Goal: Information Seeking & Learning: Check status

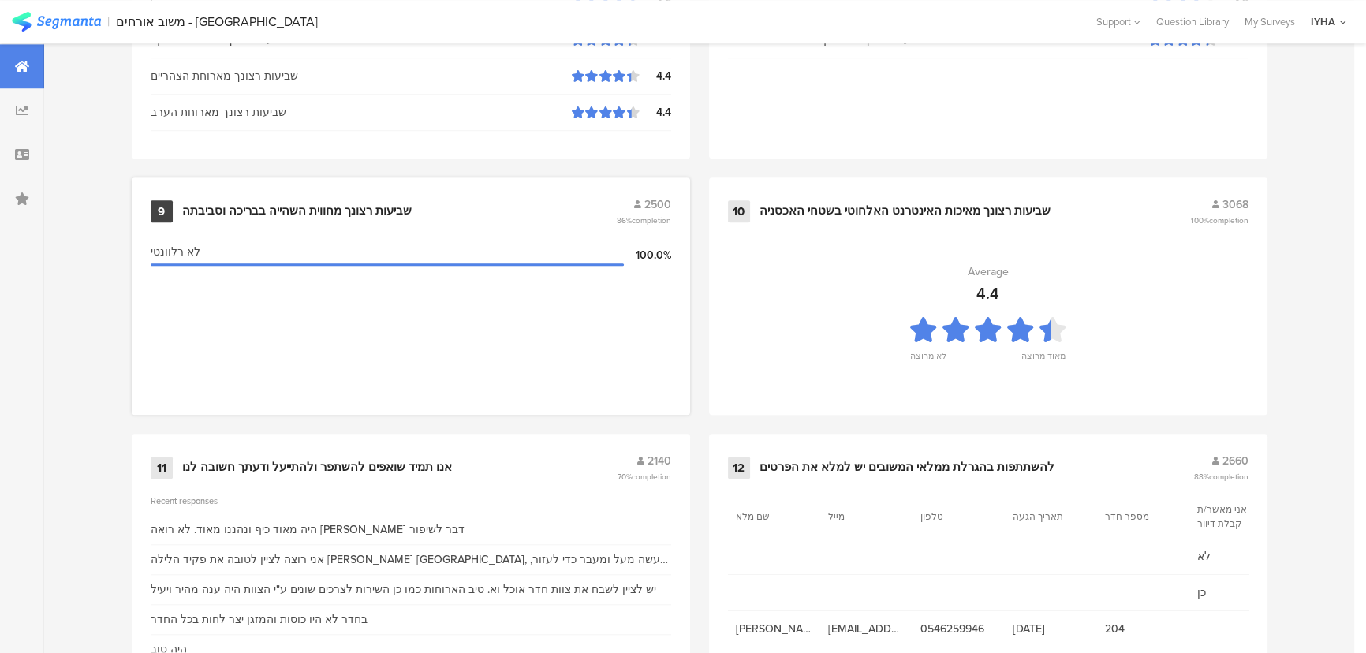
scroll to position [1658, 0]
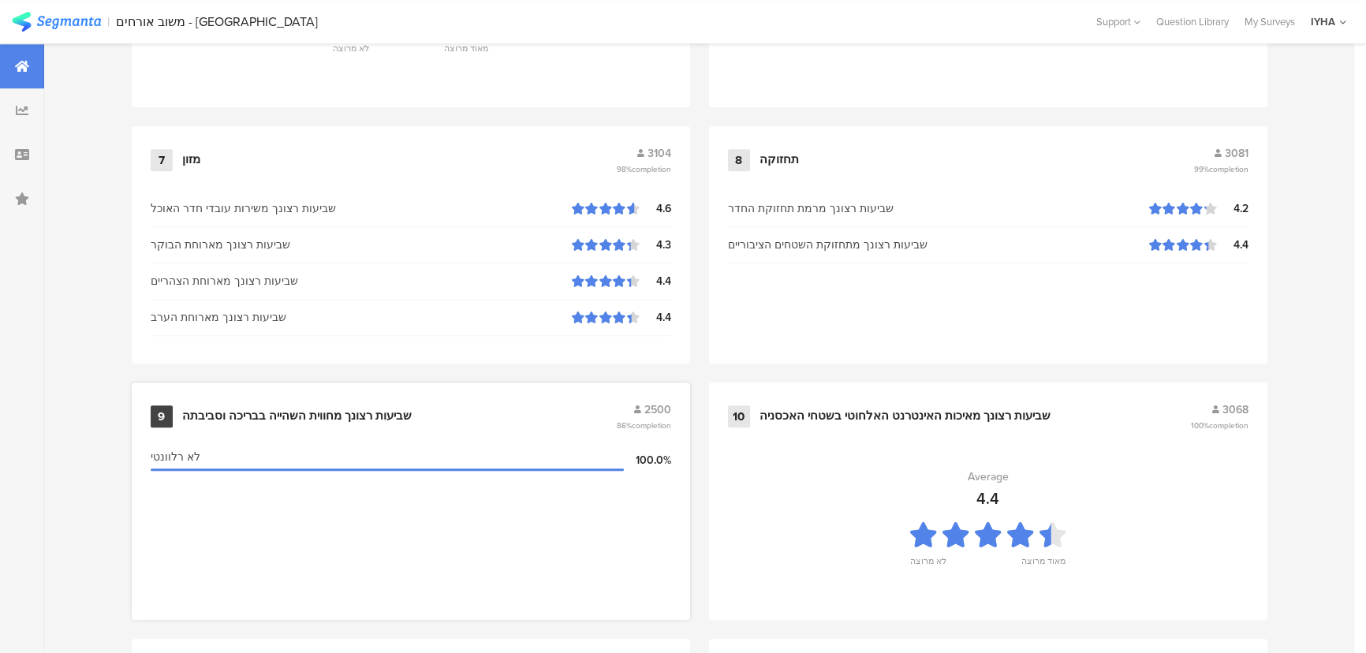
scroll to position [1658, 0]
